Goal: Transaction & Acquisition: Obtain resource

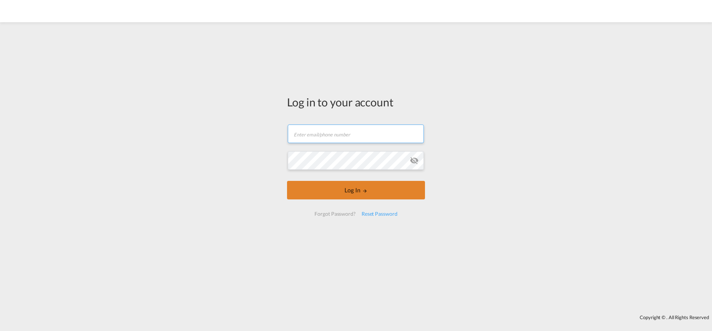
type input "[EMAIL_ADDRESS][PERSON_NAME][DOMAIN_NAME]"
click at [323, 196] on button "Log In" at bounding box center [356, 190] width 138 height 19
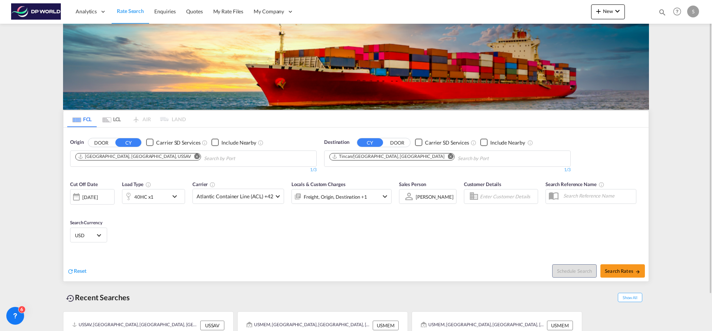
click at [194, 159] on md-icon "Remove" at bounding box center [197, 157] width 6 height 6
click at [134, 159] on input "Chips input." at bounding box center [110, 159] width 70 height 12
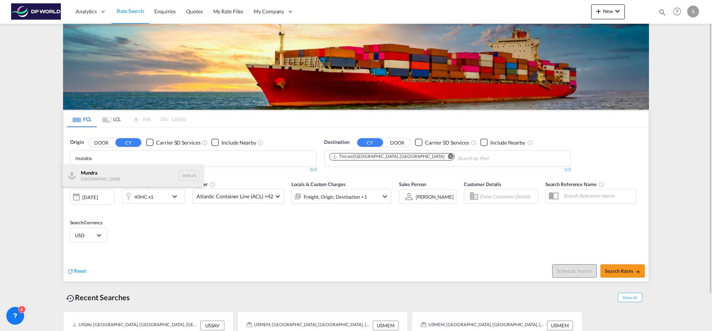
type input "mundra"
click at [133, 171] on div "Mundra India INMUN" at bounding box center [132, 176] width 141 height 22
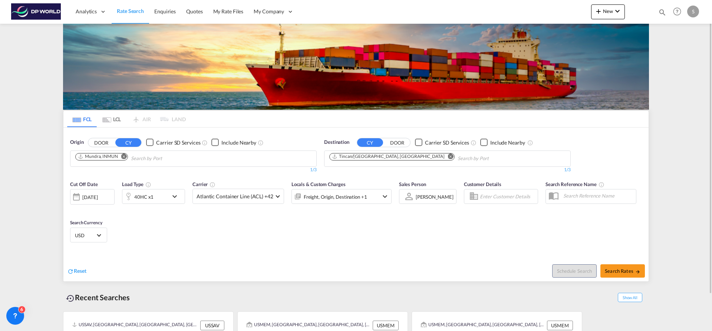
click at [448, 156] on md-icon "Remove" at bounding box center [451, 157] width 6 height 6
click at [385, 158] on input "Chips input." at bounding box center [364, 159] width 70 height 12
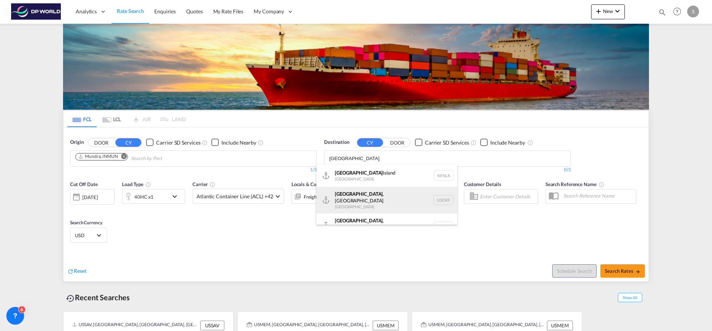
type input "[GEOGRAPHIC_DATA]"
click at [399, 193] on div "[GEOGRAPHIC_DATA] , [GEOGRAPHIC_DATA] [GEOGRAPHIC_DATA] [GEOGRAPHIC_DATA]" at bounding box center [386, 200] width 141 height 27
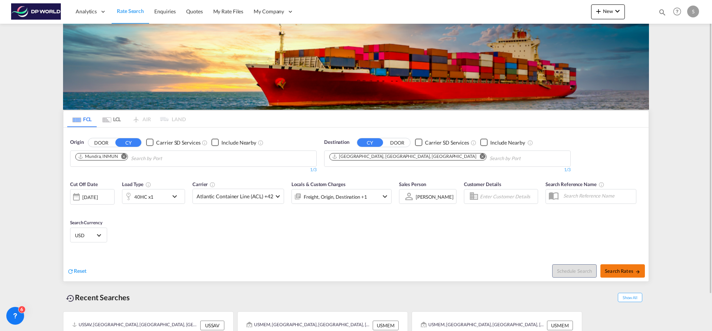
click at [619, 273] on span "Search Rates" at bounding box center [623, 271] width 36 height 6
type input "INMUN to USORF / [DATE]"
